Goal: Information Seeking & Learning: Check status

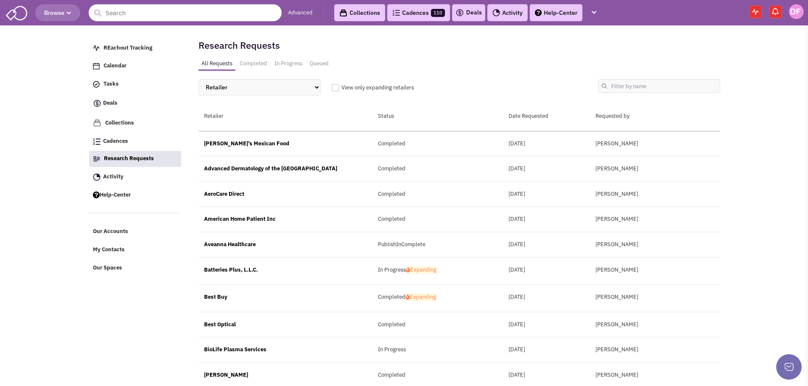
select select "1"
click at [756, 12] on img at bounding box center [755, 12] width 7 height 6
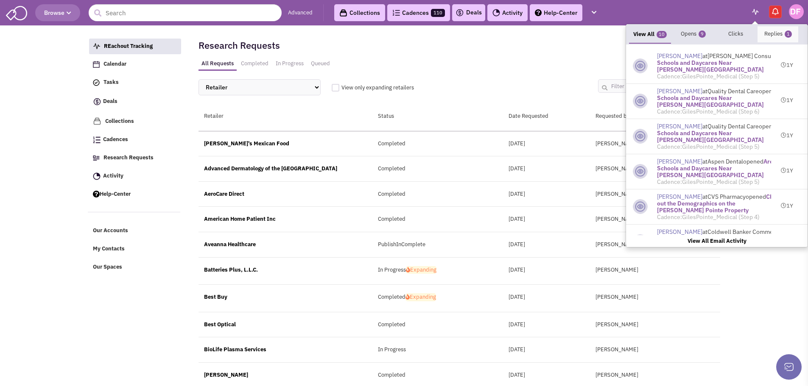
click at [784, 34] on link "Replies 1" at bounding box center [777, 34] width 41 height 16
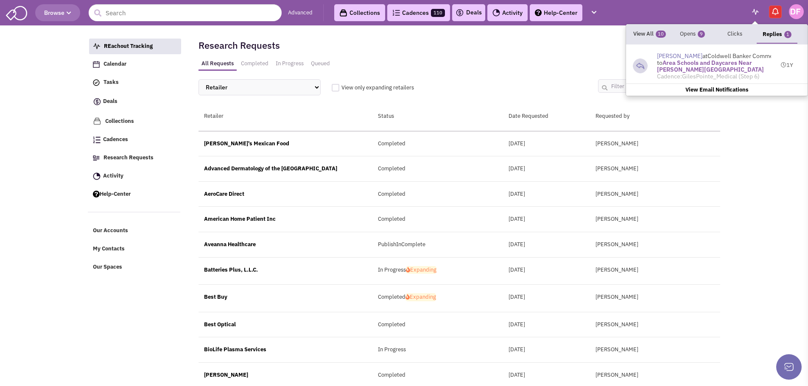
click at [707, 60] on span "Coldwell Banker Commercial" at bounding box center [745, 56] width 77 height 8
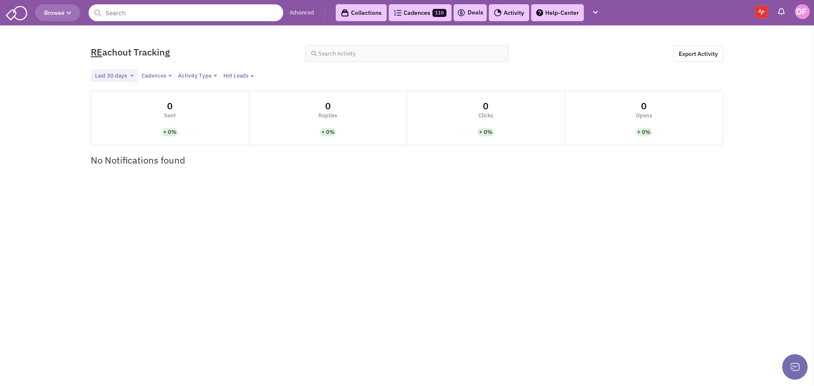
select select
click at [582, 10] on link "Help-Center" at bounding box center [557, 12] width 53 height 17
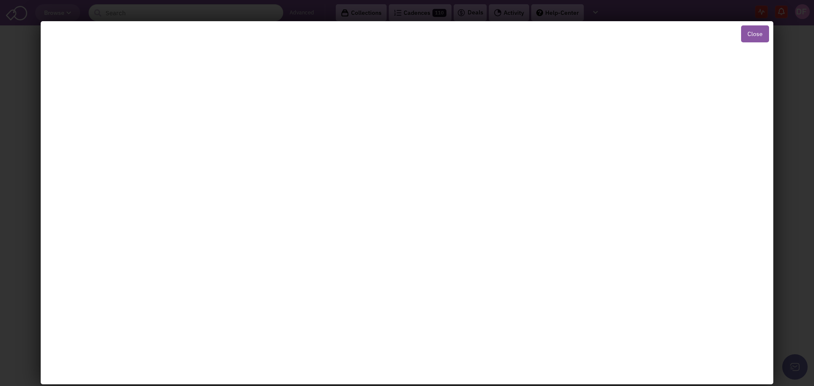
click at [755, 34] on button "Close" at bounding box center [755, 33] width 28 height 17
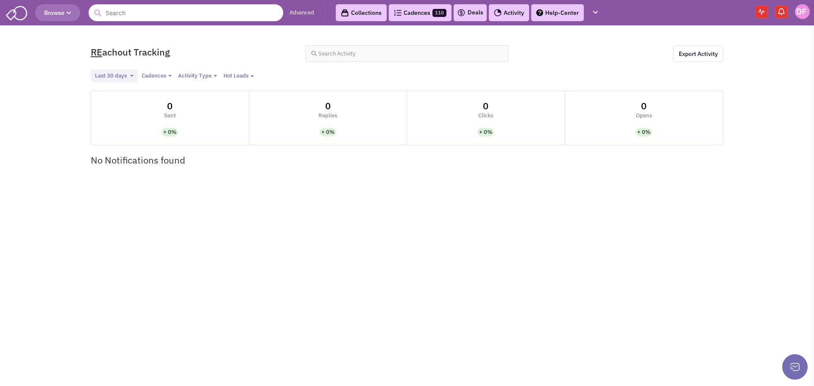
click at [800, 366] on button at bounding box center [794, 366] width 25 height 25
